Goal: Subscribe to service/newsletter

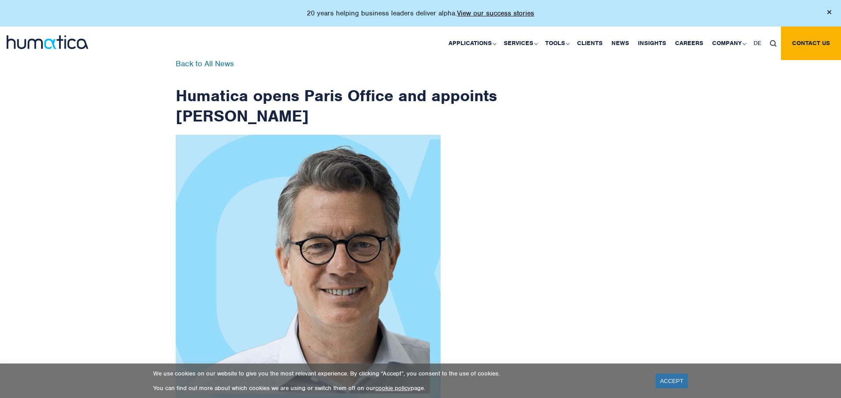
scroll to position [1408, 0]
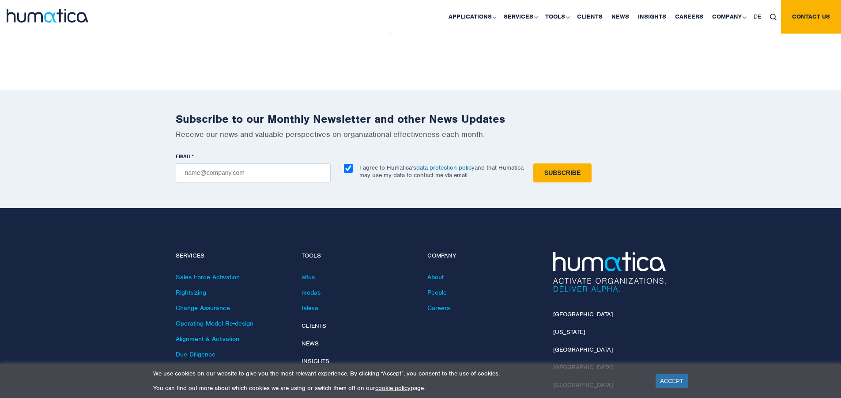
checkbox input "true"
type input "[EMAIL_ADDRESS][DOMAIN_NAME]"
click at [533, 163] on input "Subscribe" at bounding box center [562, 172] width 58 height 19
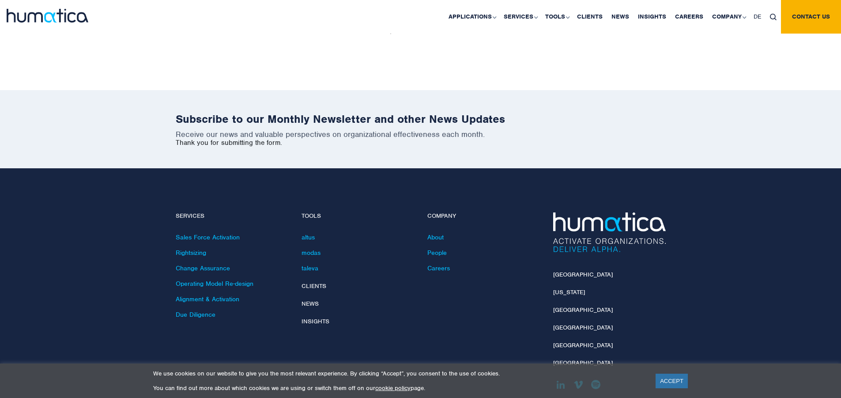
scroll to position [1368, 0]
